Goal: Transaction & Acquisition: Purchase product/service

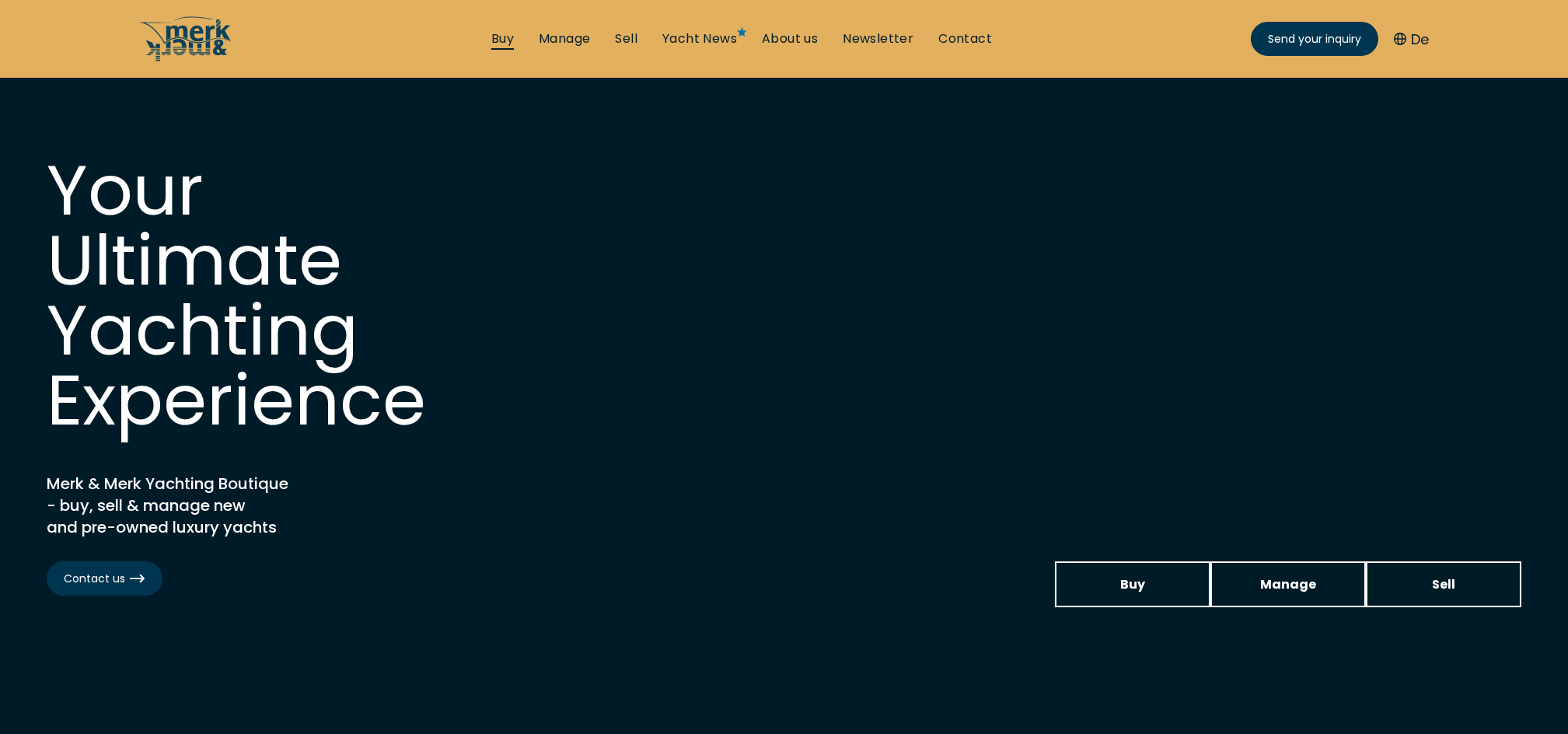
click at [503, 41] on link "Buy" at bounding box center [502, 39] width 22 height 18
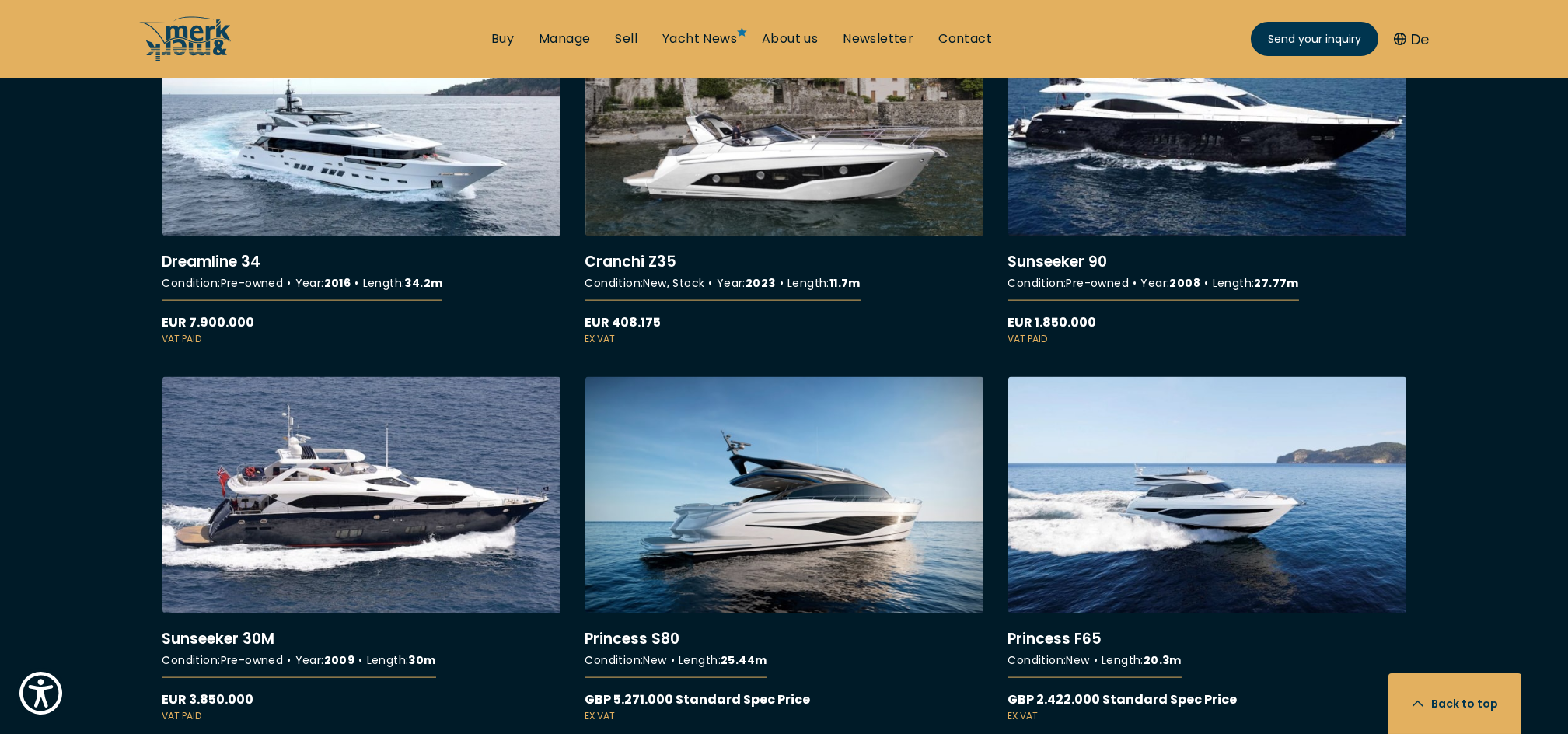
scroll to position [8808, 0]
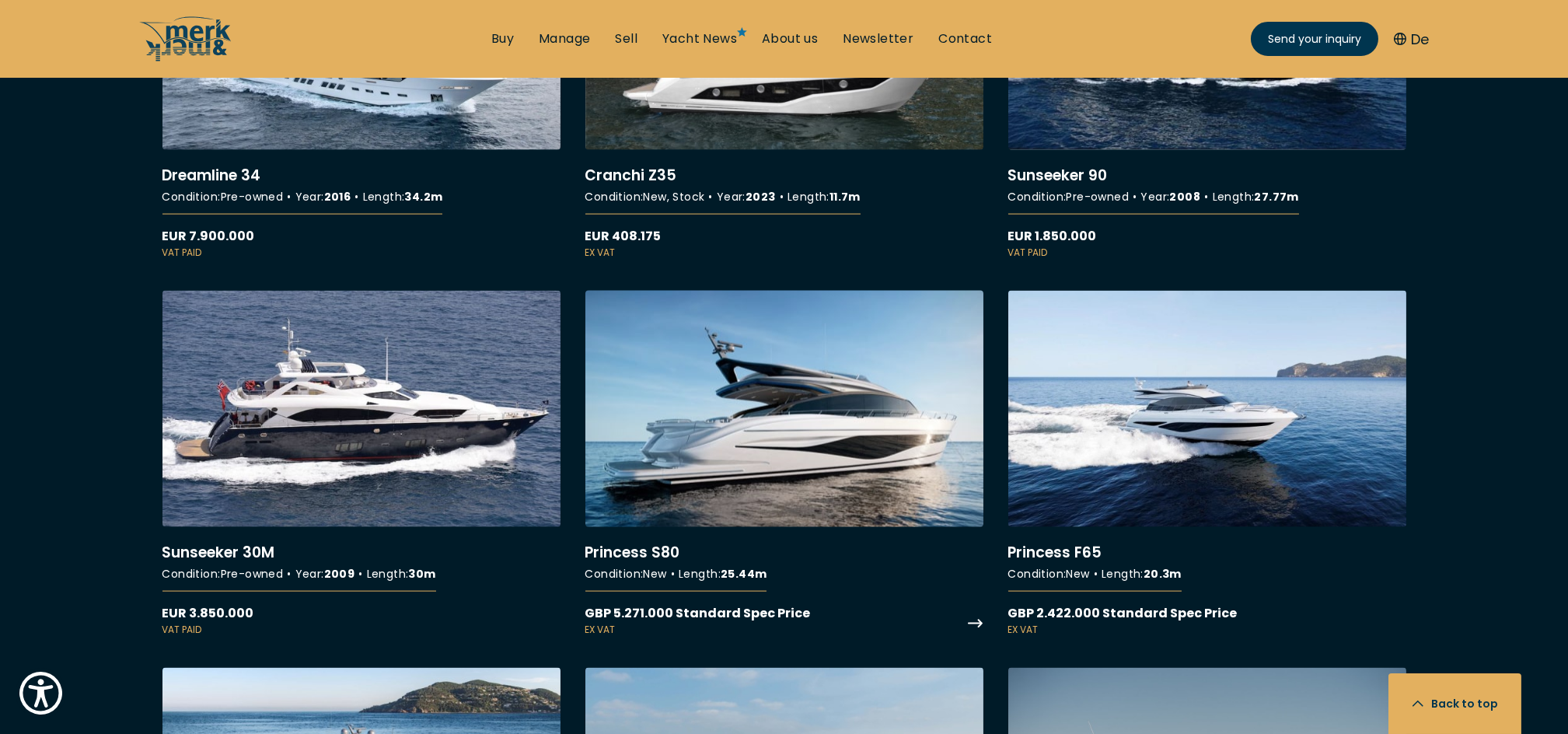
click at [777, 462] on link "More details about Princess S80" at bounding box center [784, 463] width 398 height 346
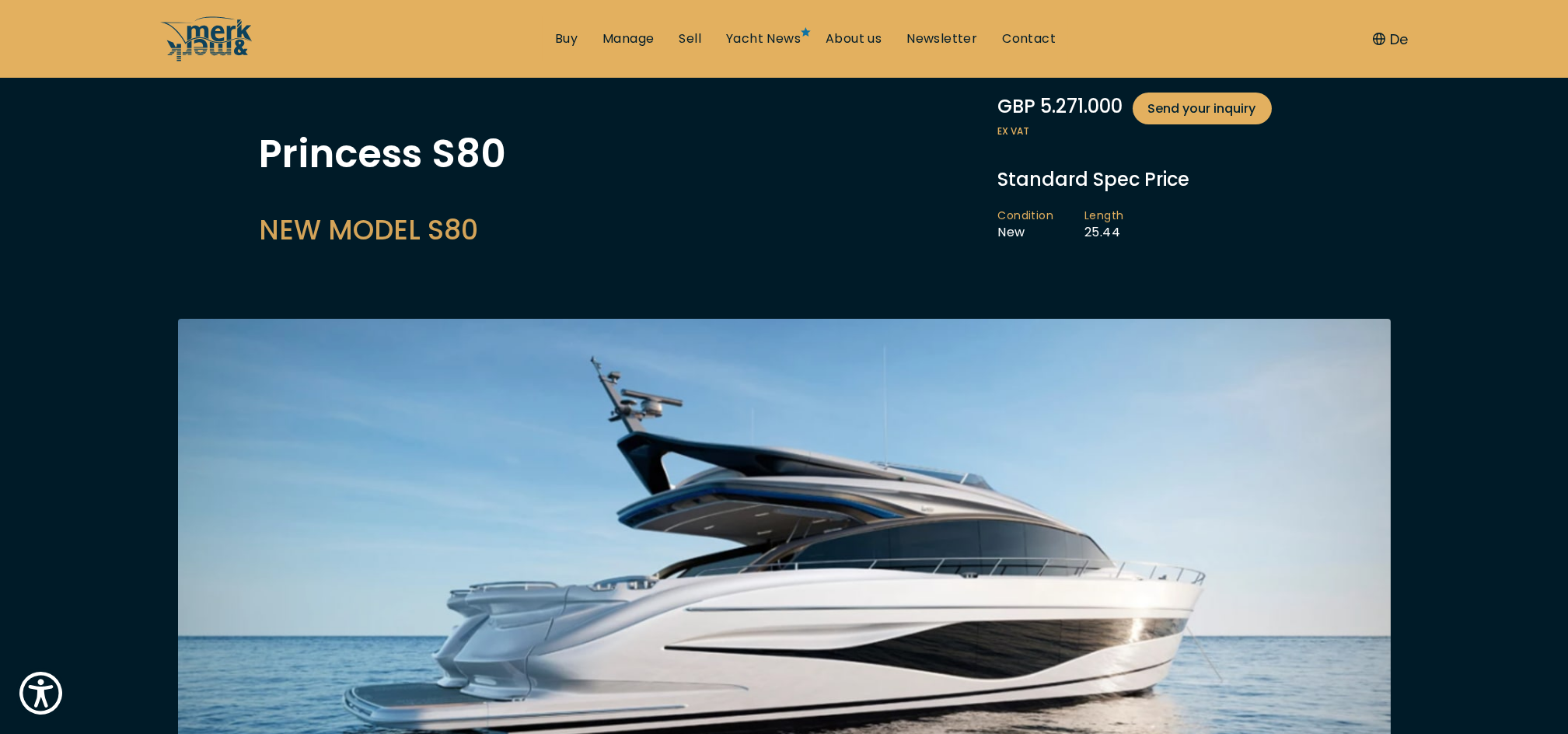
scroll to position [207, 0]
